Goal: Check status: Check status

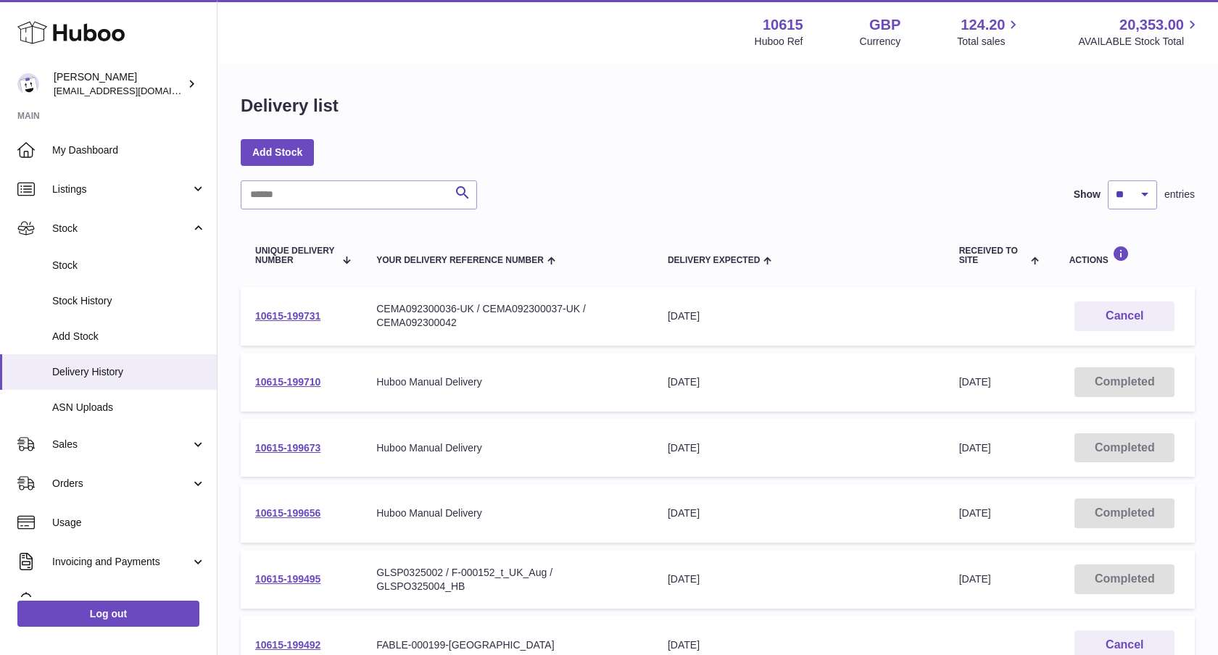
click at [994, 261] on span "Received to Site" at bounding box center [993, 255] width 69 height 19
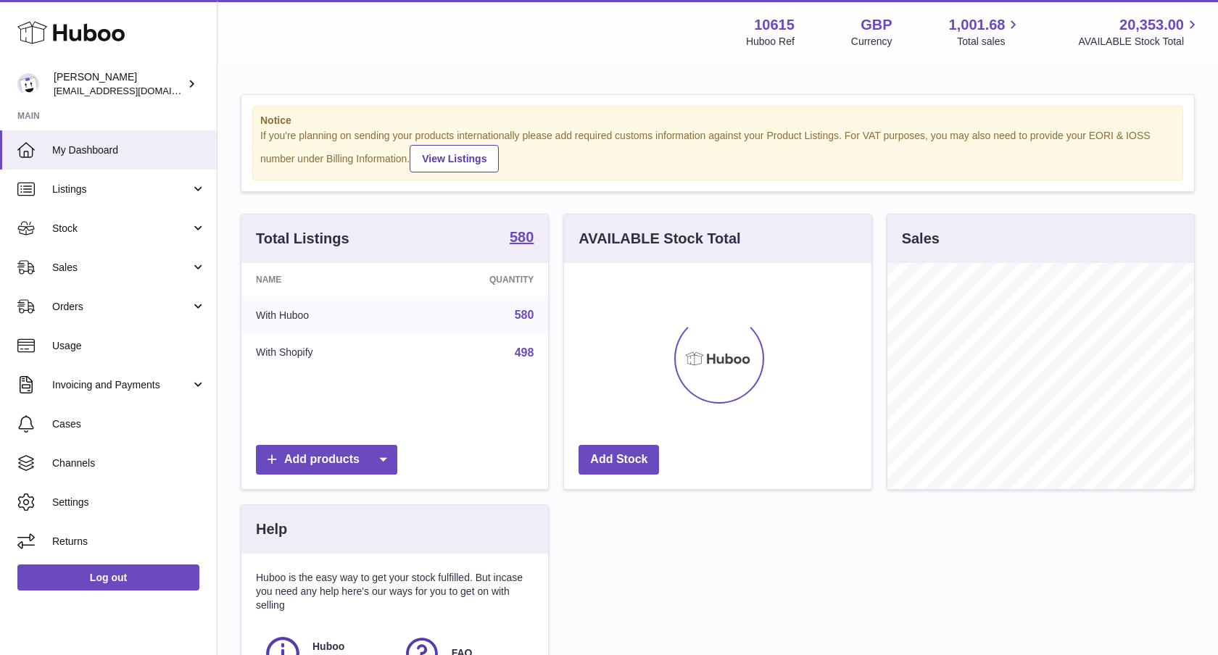
scroll to position [226, 307]
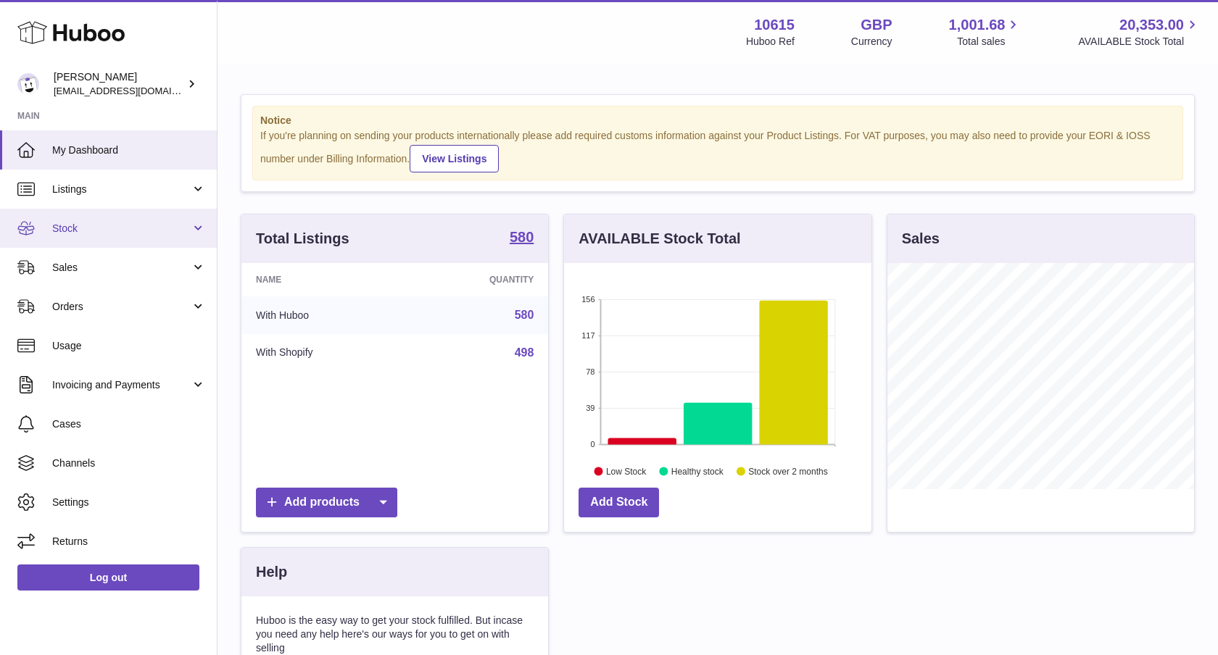
click at [115, 237] on link "Stock" at bounding box center [108, 228] width 217 height 39
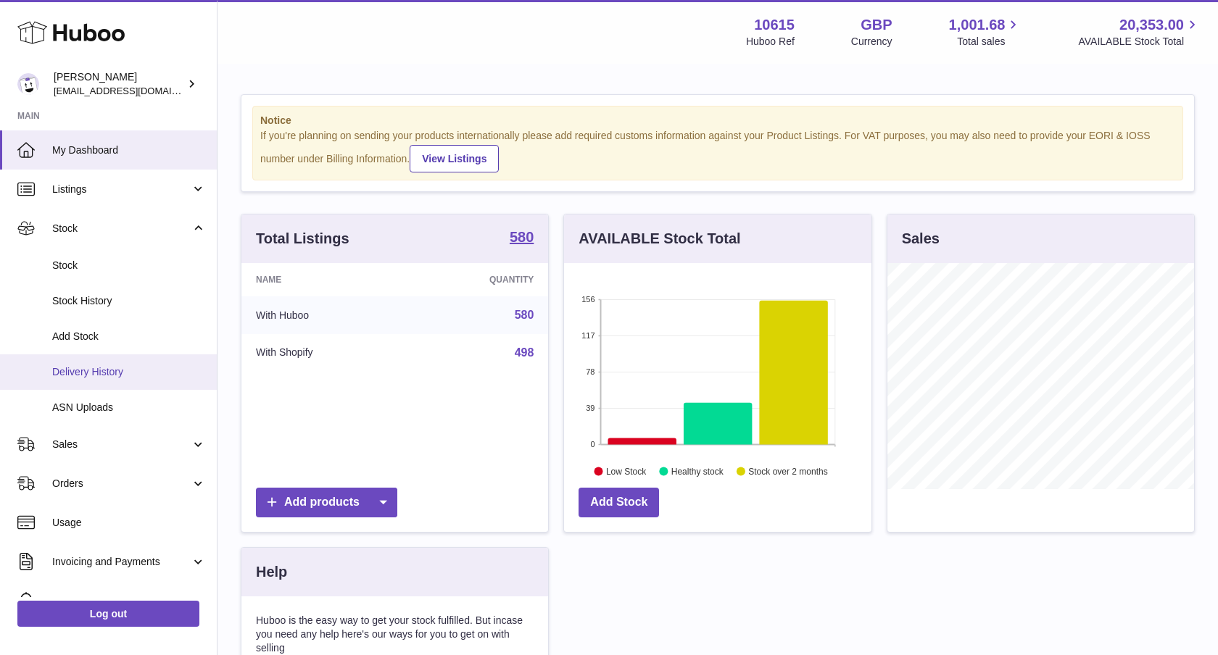
click at [106, 363] on link "Delivery History" at bounding box center [108, 372] width 217 height 36
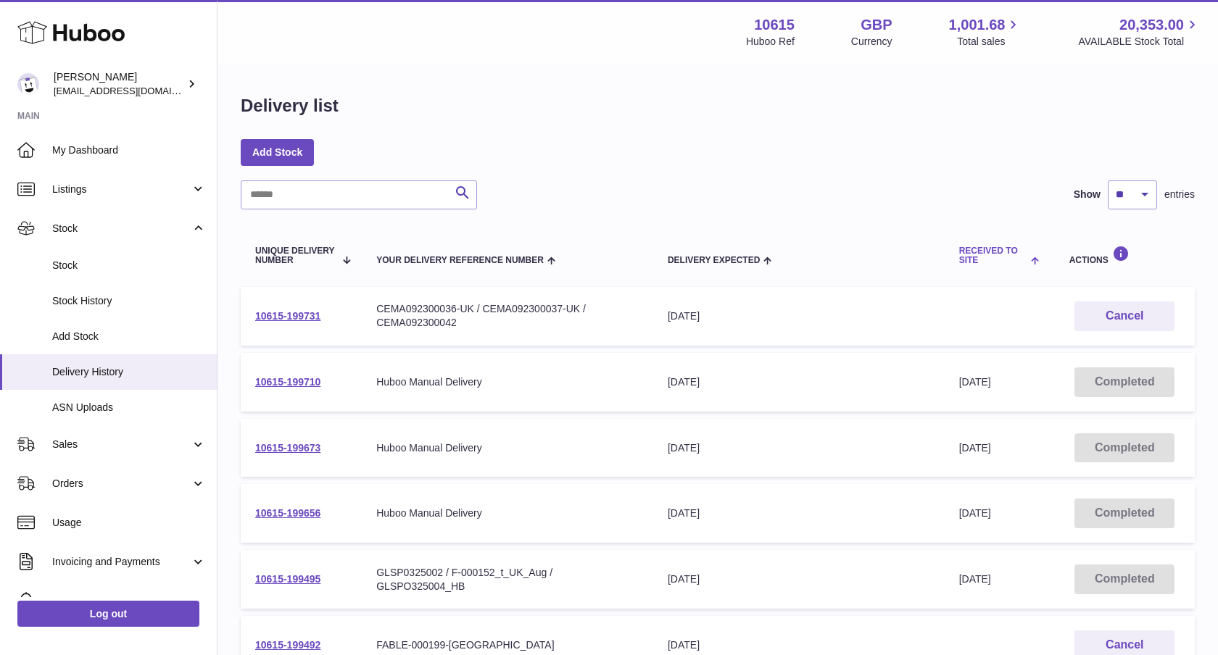
click at [973, 280] on th "Received to Site" at bounding box center [999, 255] width 110 height 49
